Goal: Transaction & Acquisition: Subscribe to service/newsletter

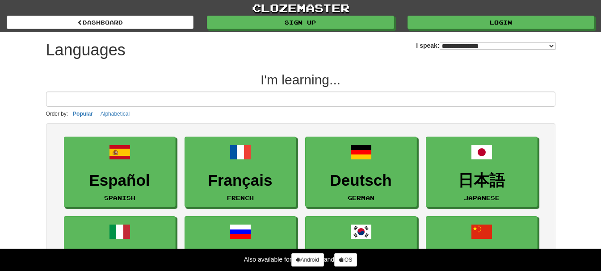
select select "*******"
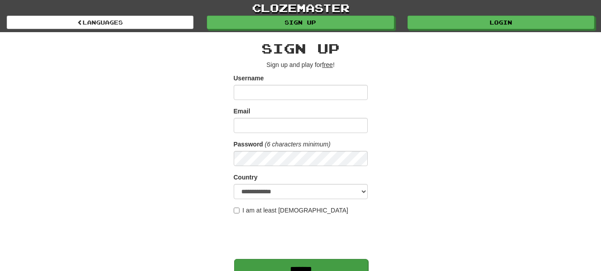
type input "*******"
click at [276, 263] on input "*******" at bounding box center [301, 269] width 134 height 21
